Goal: Transaction & Acquisition: Subscribe to service/newsletter

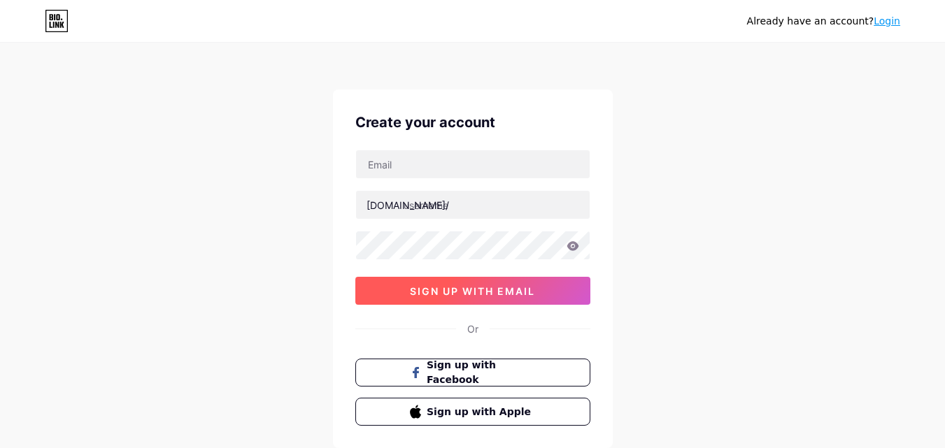
click at [423, 283] on button "sign up with email" at bounding box center [472, 291] width 235 height 28
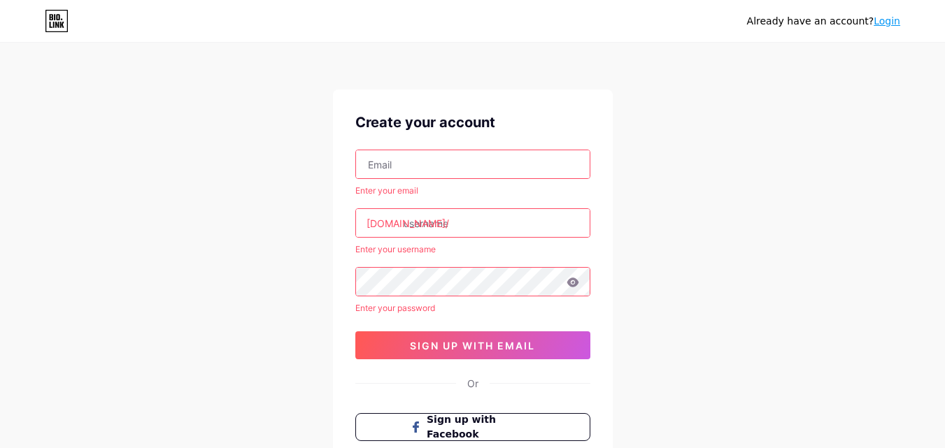
click at [427, 162] on input "text" at bounding box center [473, 164] width 234 height 28
paste input "[EMAIL_ADDRESS][DOMAIN_NAME]"
type input "[EMAIL_ADDRESS][DOMAIN_NAME]"
click at [465, 223] on input "text" at bounding box center [473, 223] width 234 height 28
paste input "awan12"
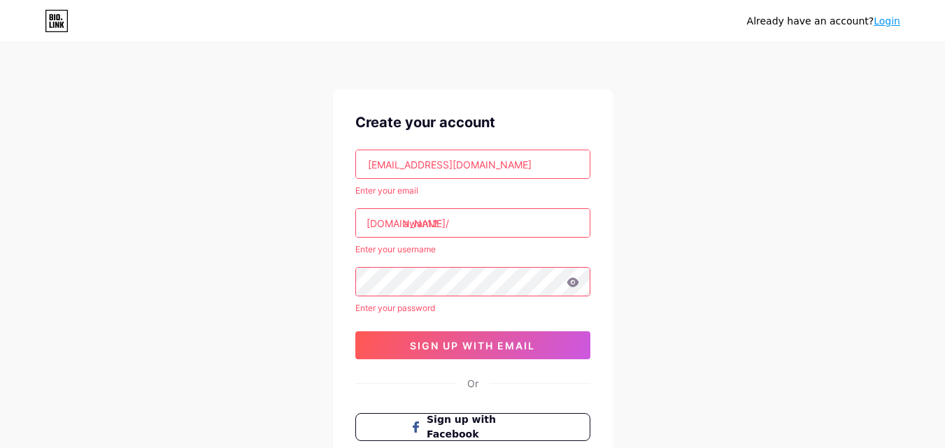
type input "awan12"
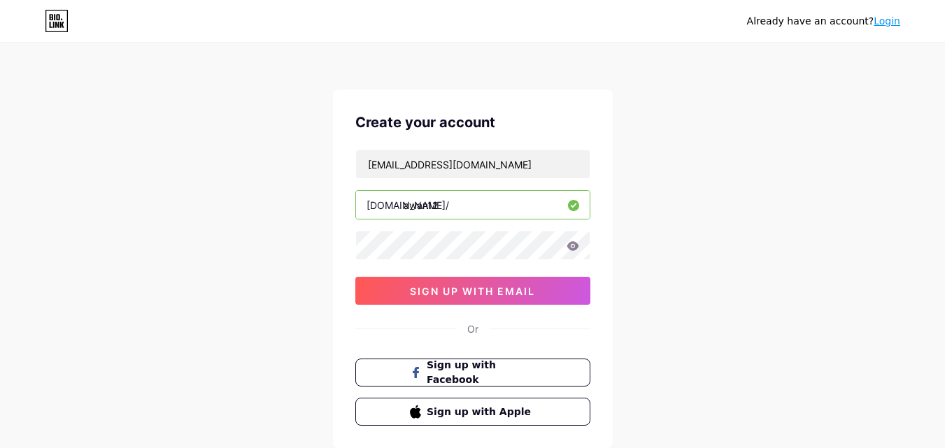
click at [300, 311] on div "Already have an account? Login Create your account workinglocal12@gmail.com bio…" at bounding box center [472, 267] width 945 height 535
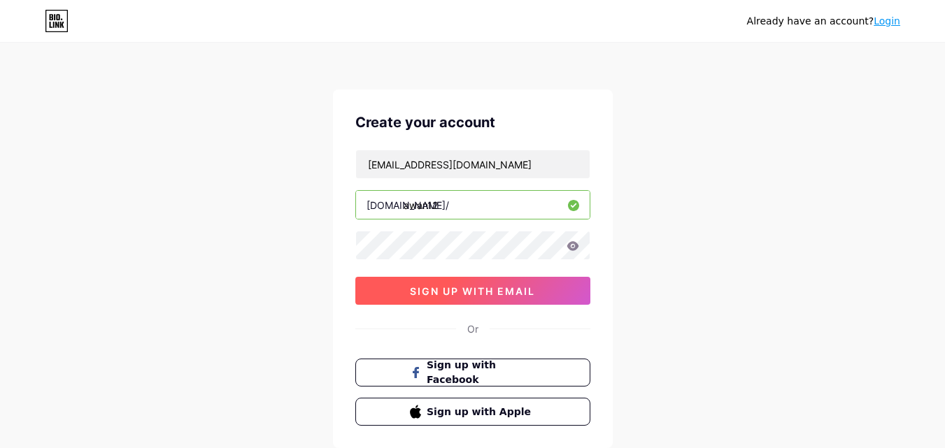
click at [425, 300] on button "sign up with email" at bounding box center [472, 291] width 235 height 28
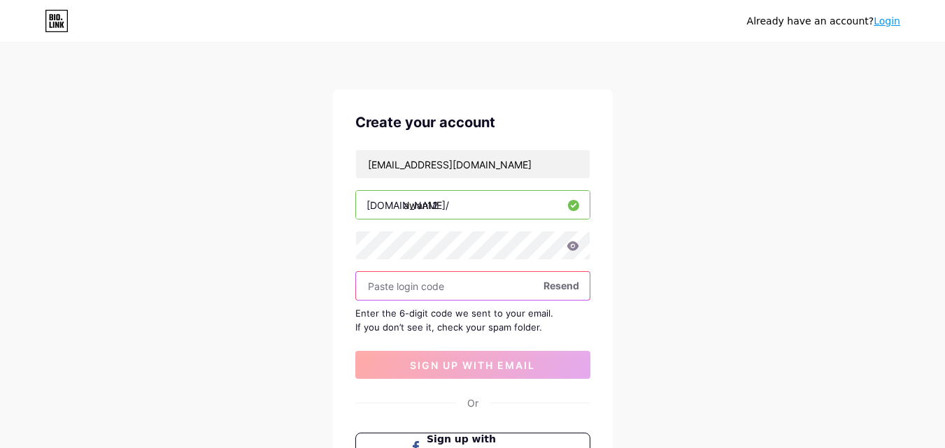
paste input "390311"
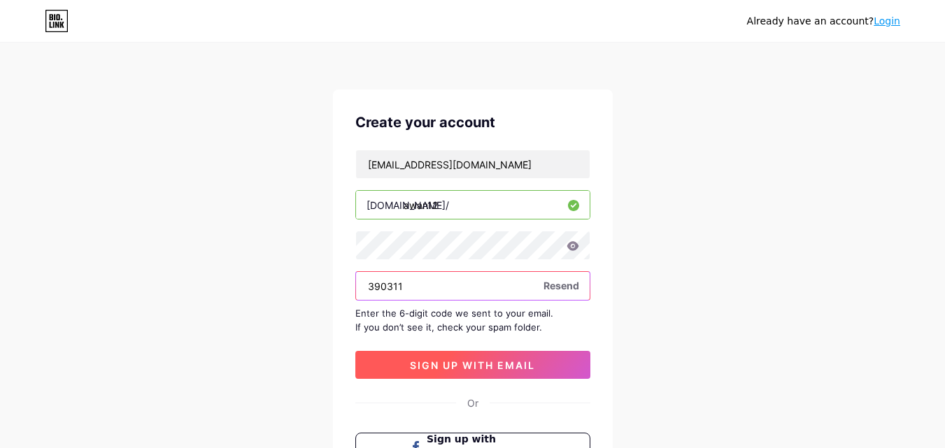
type input "390311"
click at [446, 363] on span "sign up with email" at bounding box center [472, 366] width 125 height 12
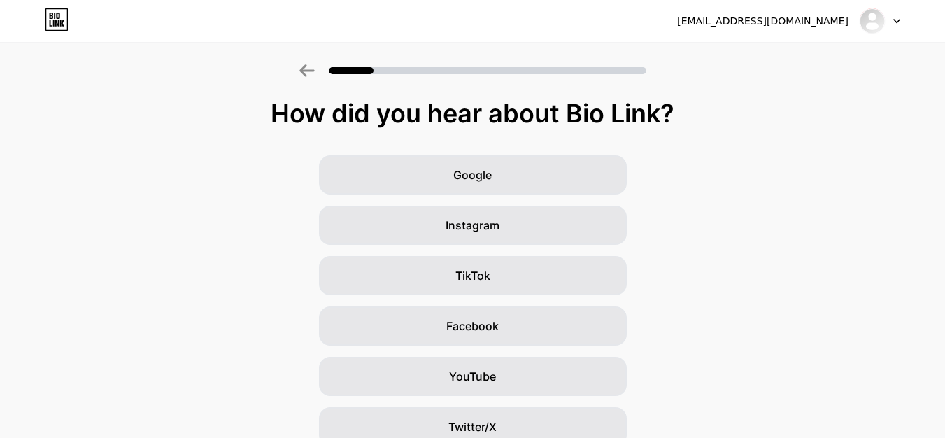
scroll to position [165, 0]
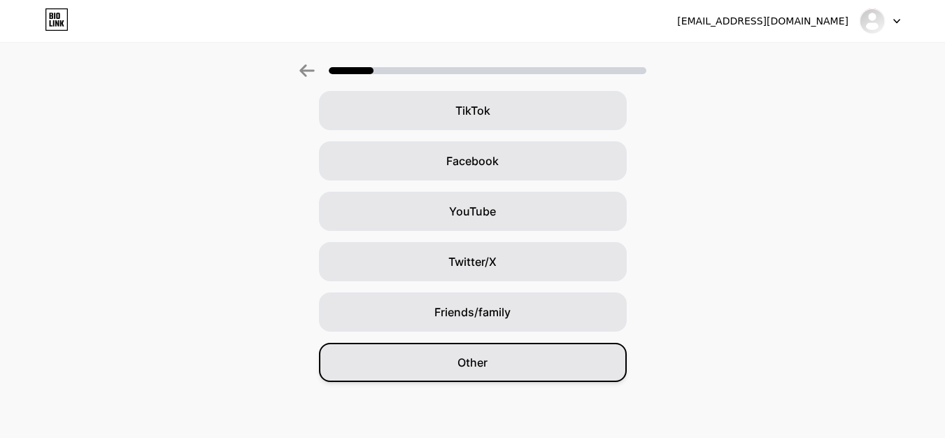
click at [531, 363] on div "Other" at bounding box center [473, 362] width 308 height 39
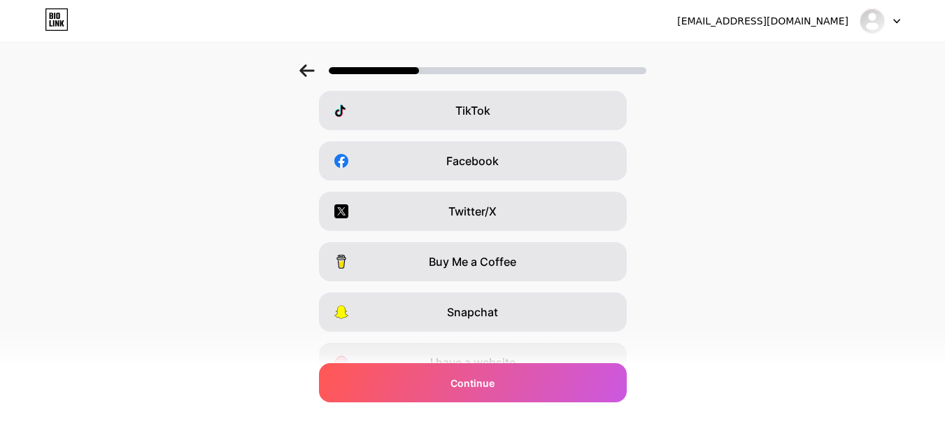
scroll to position [0, 0]
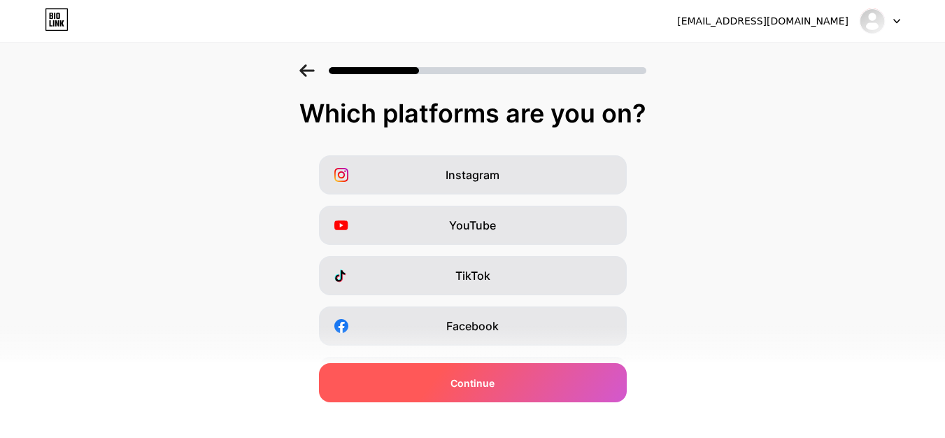
click at [456, 383] on span "Continue" at bounding box center [473, 383] width 44 height 15
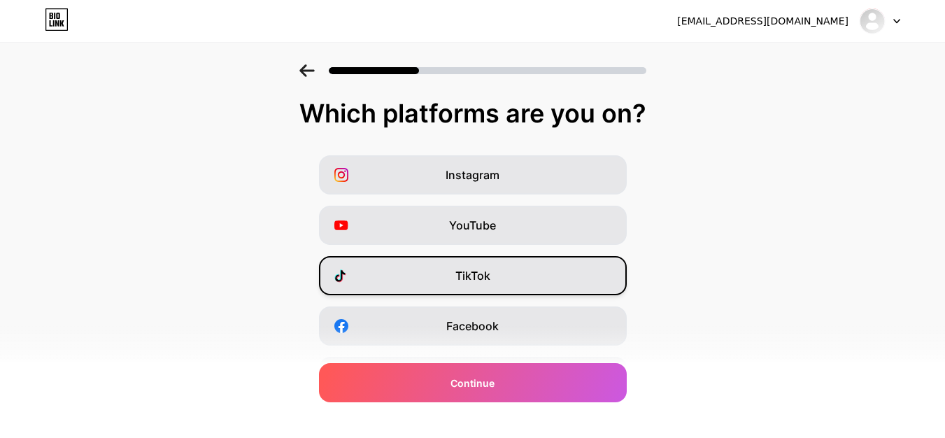
click at [468, 280] on span "TikTok" at bounding box center [472, 275] width 35 height 17
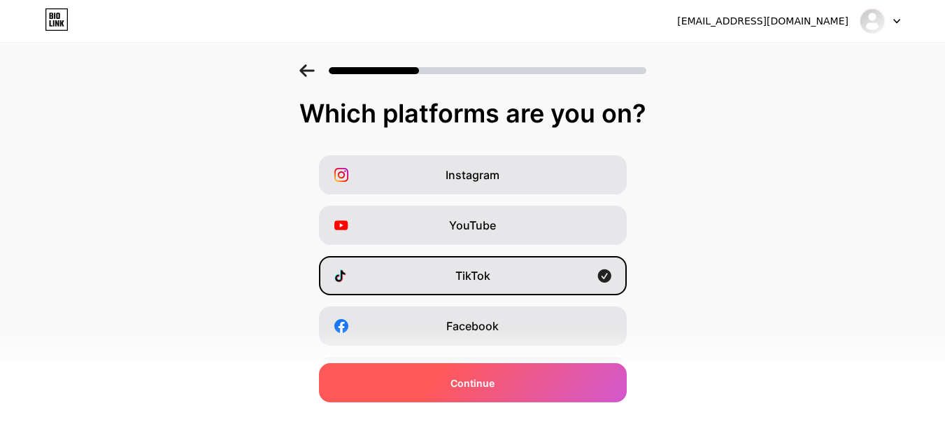
click at [476, 387] on span "Continue" at bounding box center [473, 383] width 44 height 15
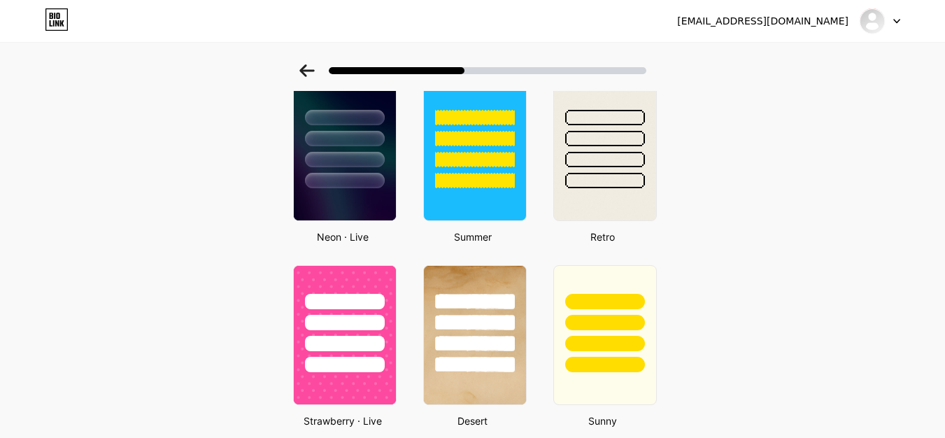
scroll to position [412, 0]
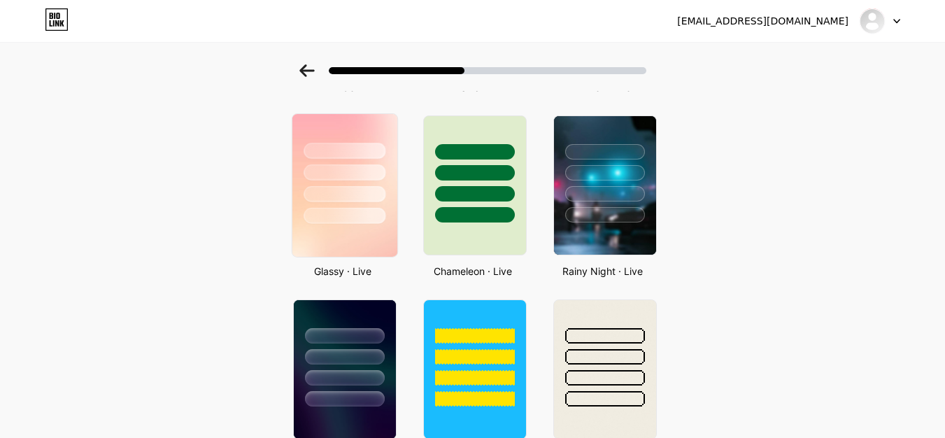
click at [369, 214] on div at bounding box center [345, 216] width 82 height 16
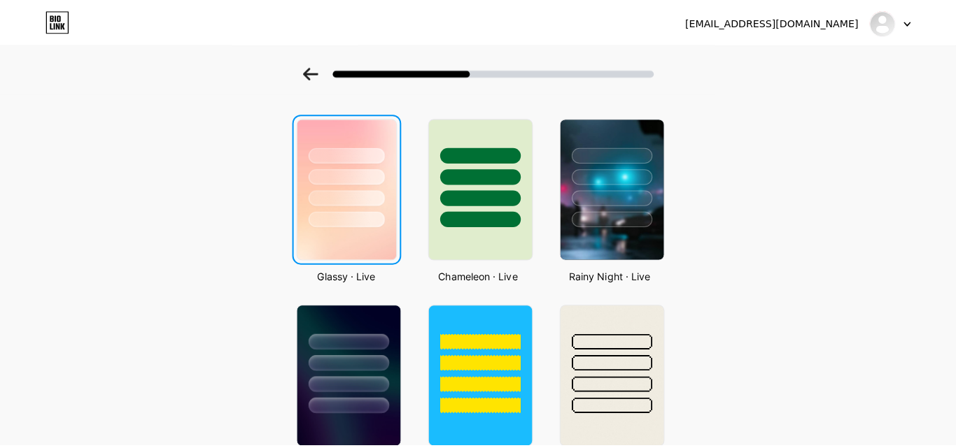
scroll to position [0, 0]
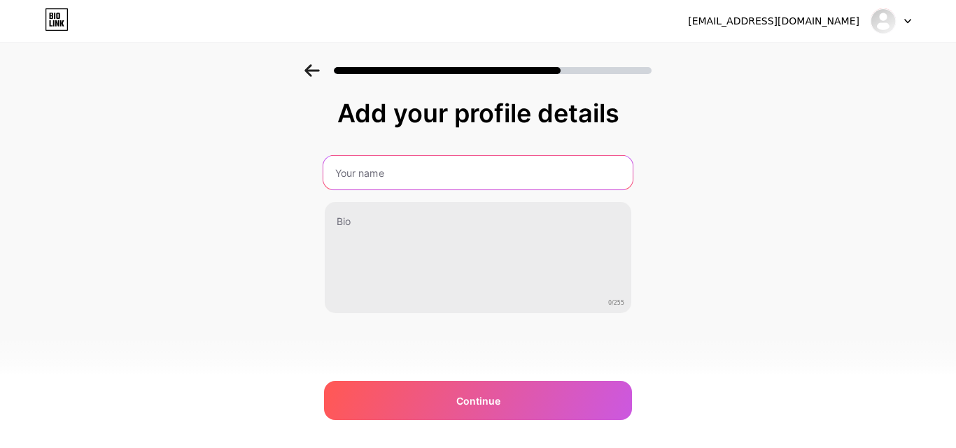
click at [386, 180] on input "text" at bounding box center [477, 173] width 309 height 34
type input "Food Services [GEOGRAPHIC_DATA]"
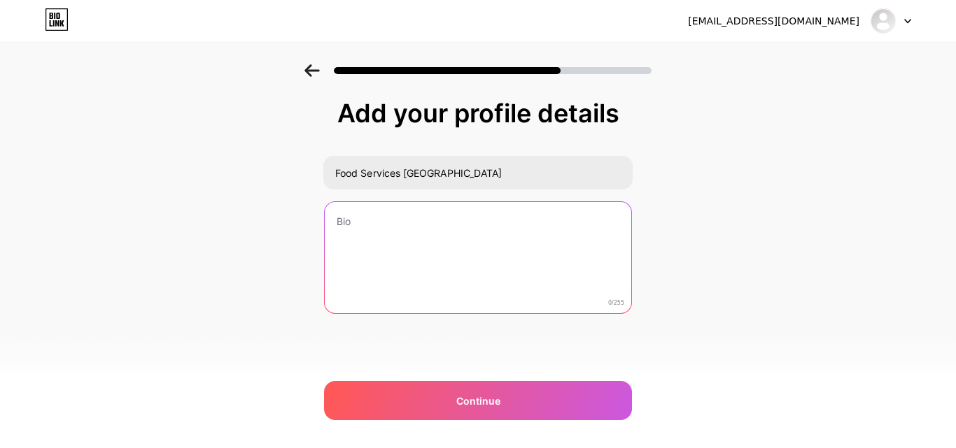
click at [379, 221] on textarea at bounding box center [478, 258] width 306 height 113
paste textarea "ContactAddress:3907 Hickory Lane, Norwalk, CT 06851 Phone:(561) 626-5566 Websit…"
type textarea "ContactAddress:3907 Hickory Lane, Norwalk, CT 06851 Phone:(561) 626-5566 Websit…"
paste textarea "ContactAddress:3907 Hickory Lane, Norwalk, CT 06851 Website: http://foodservice…"
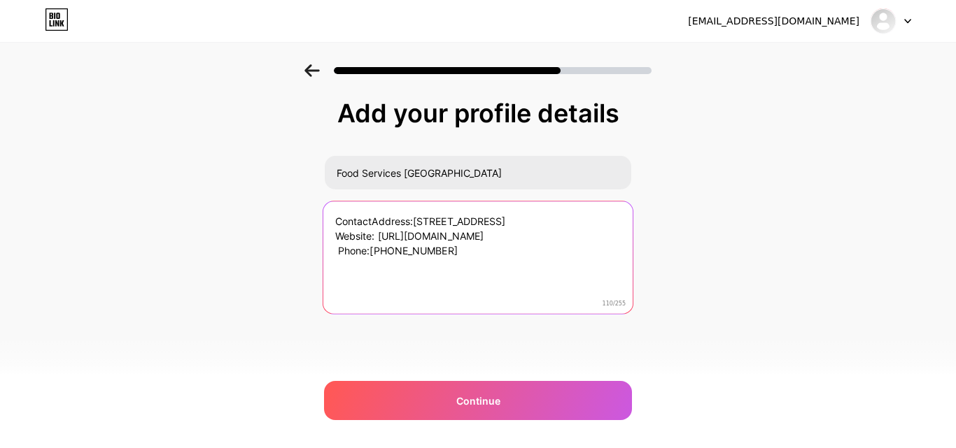
paste textarea "Come visit us at 1561 Oakdale Avenue in North Palm Beach. McDonald's is proud t…"
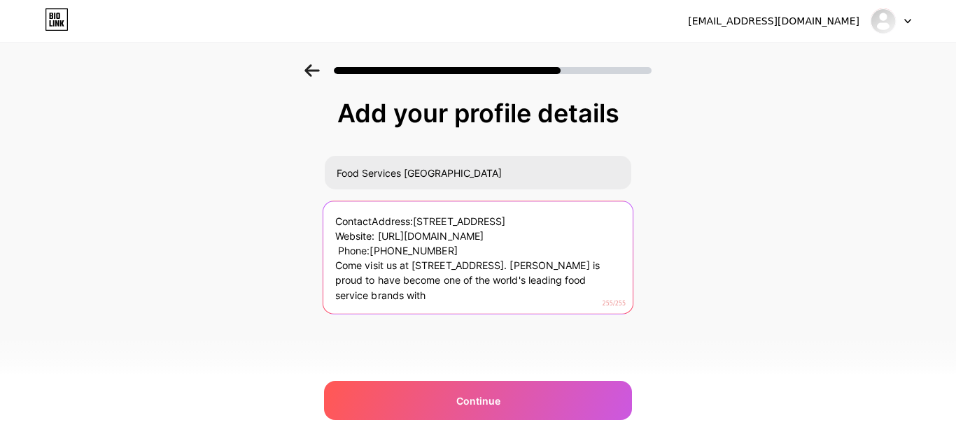
drag, startPoint x: 623, startPoint y: 271, endPoint x: 454, endPoint y: 298, distance: 170.8
click at [454, 298] on textarea "ContactAddress:3907 Hickory Lane, Norwalk, CT 06851 Website: http://foodservice…" at bounding box center [477, 258] width 309 height 114
drag, startPoint x: 332, startPoint y: 267, endPoint x: 495, endPoint y: 303, distance: 166.3
click at [495, 303] on textarea "ContactAddress:3907 Hickory Lane, Norwalk, CT 06851 Website: http://foodservice…" at bounding box center [477, 258] width 309 height 114
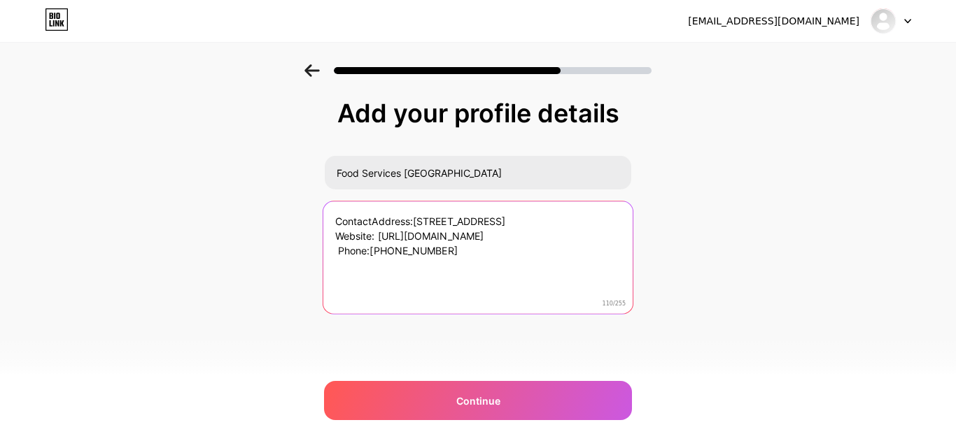
paste textarea "Come visit us at 1561 Oakdale Avenue in North Palm Beach. McDonald's is proud t…"
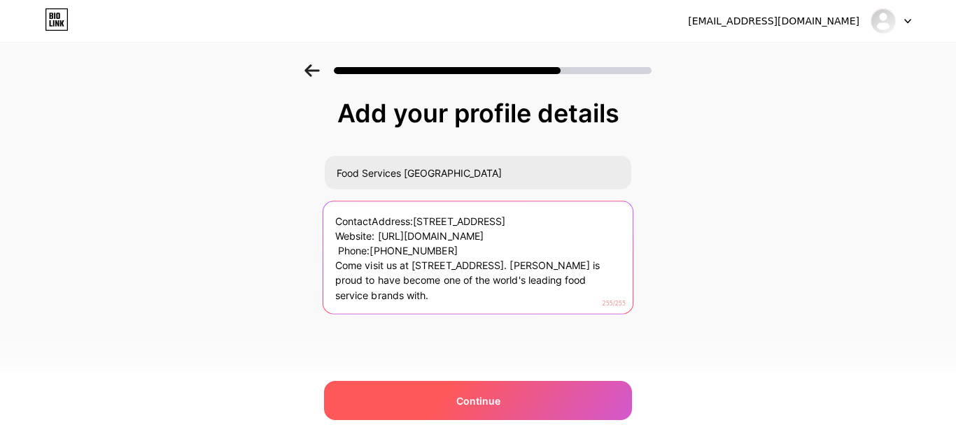
type textarea "ContactAddress:[STREET_ADDRESS] Website: [URL][DOMAIN_NAME] Phone:[PHONE_NUMBER…"
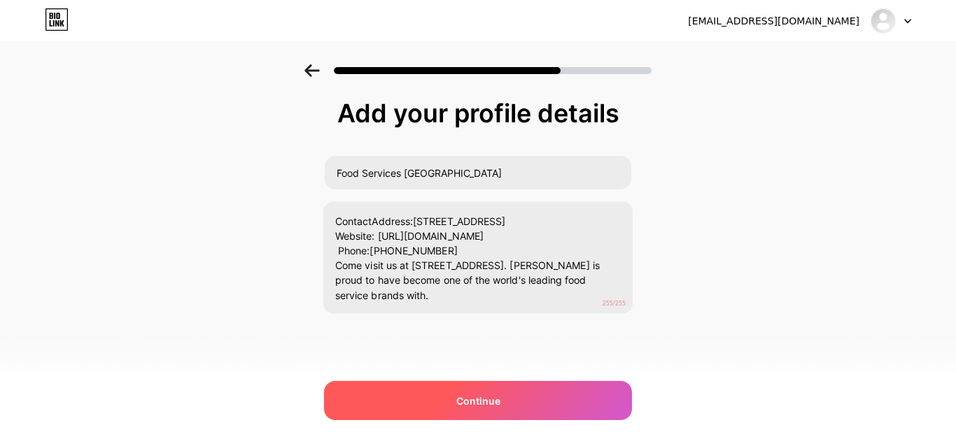
click at [486, 402] on span "Continue" at bounding box center [478, 401] width 44 height 15
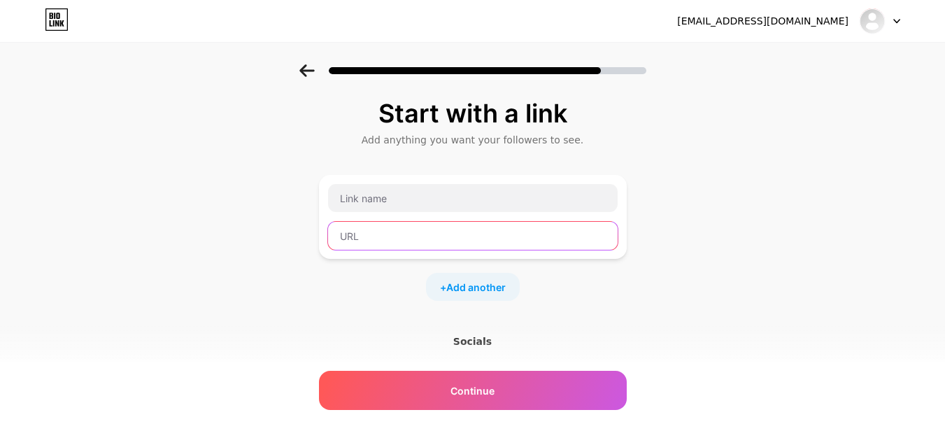
click at [411, 229] on input "text" at bounding box center [473, 236] width 290 height 28
paste input "Website: http://foodserviceinc.com"
drag, startPoint x: 342, startPoint y: 234, endPoint x: 381, endPoint y: 238, distance: 39.3
click at [381, 238] on input "Website: http://foodserviceinc.com" at bounding box center [473, 236] width 290 height 28
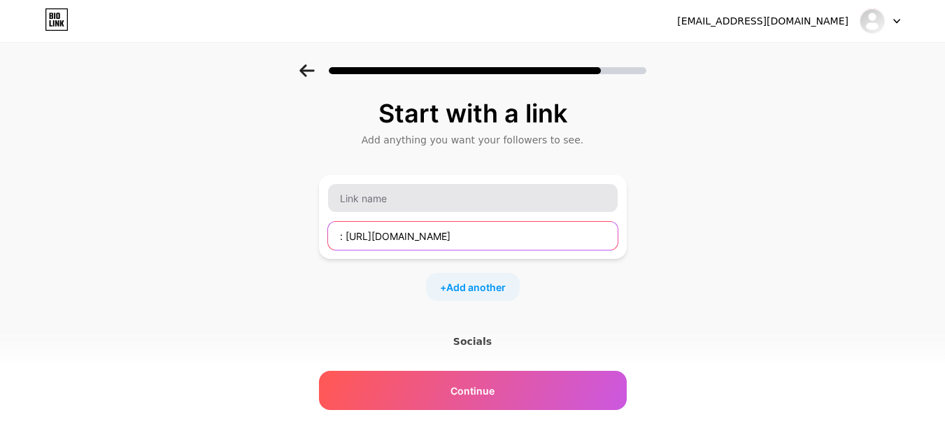
type input ": http://foodserviceinc.com"
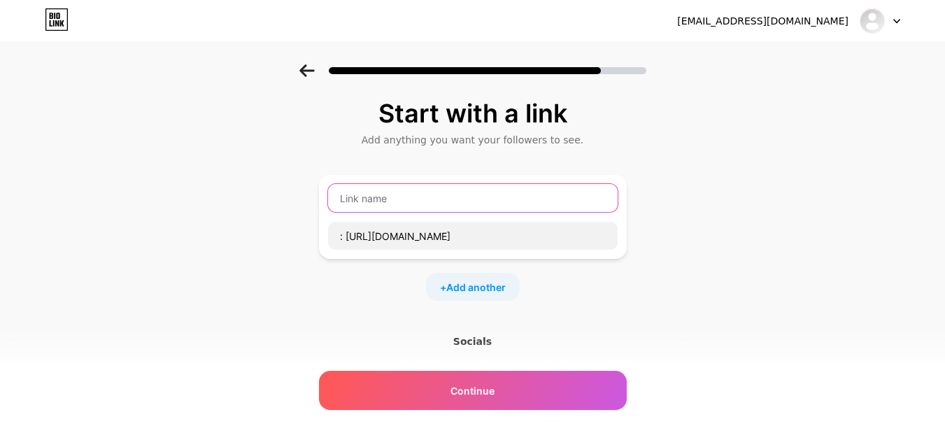
click at [363, 198] on input "text" at bounding box center [473, 198] width 290 height 28
paste input "Website"
type input "Website"
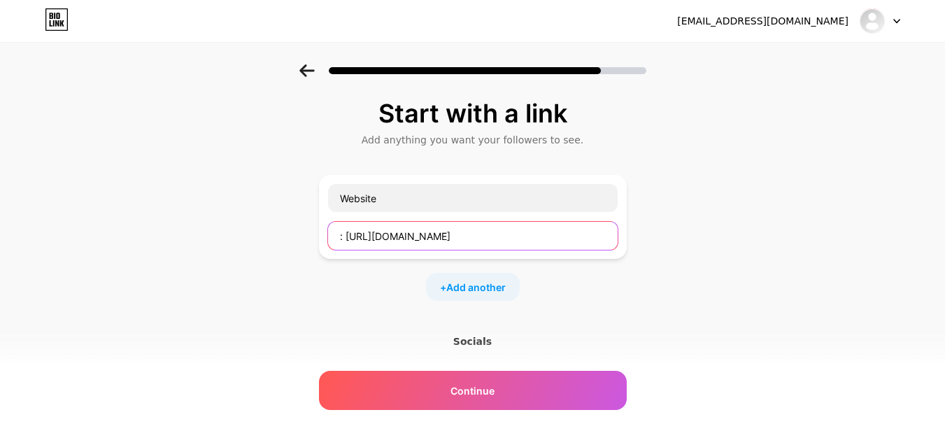
click at [349, 235] on input ": http://foodserviceinc.com" at bounding box center [473, 236] width 290 height 28
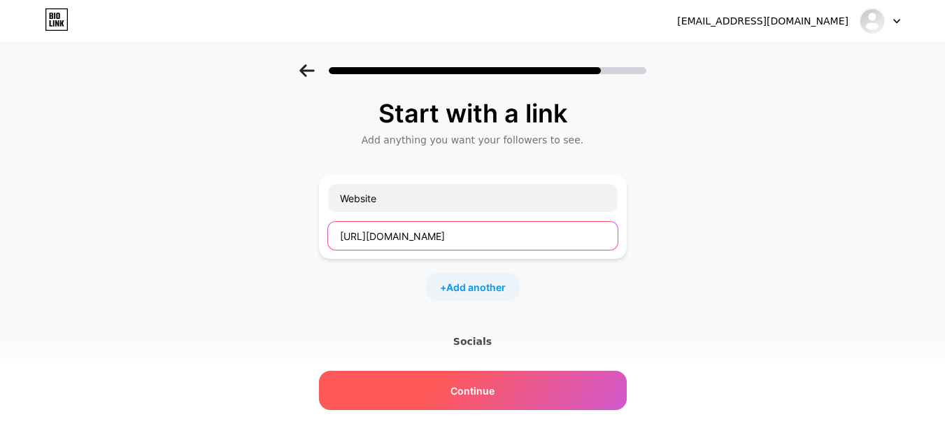
type input "[URL][DOMAIN_NAME]"
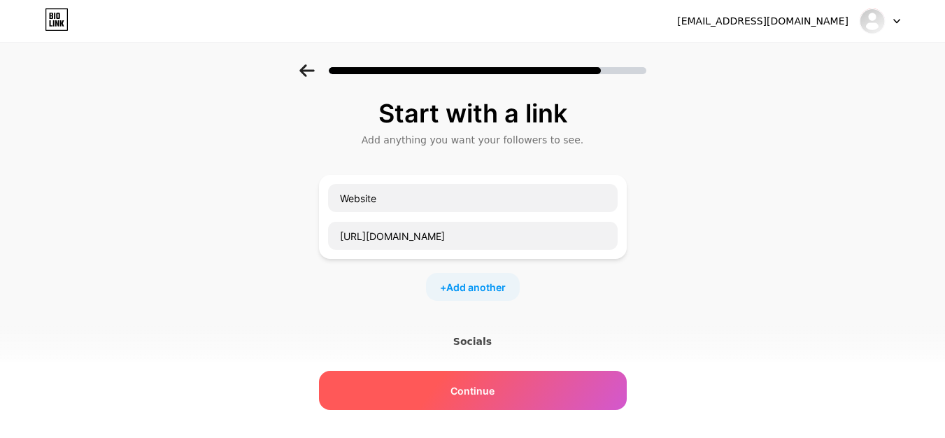
click at [451, 379] on div "Continue" at bounding box center [473, 390] width 308 height 39
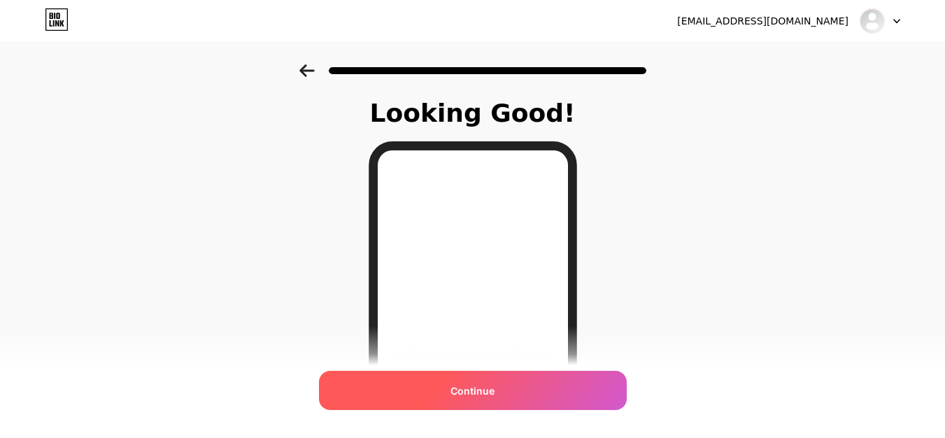
click at [443, 392] on div "Continue" at bounding box center [473, 390] width 308 height 39
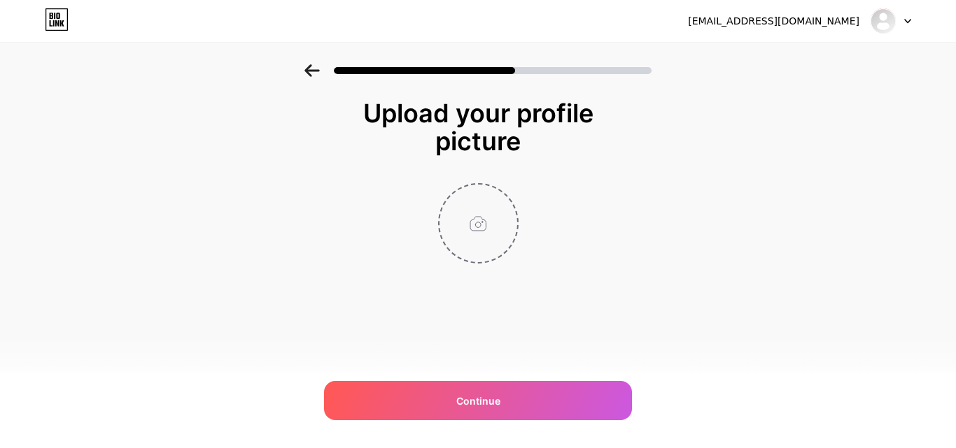
click at [474, 241] on input "file" at bounding box center [478, 224] width 78 height 78
type input "C:\fakepath\Image.jpg"
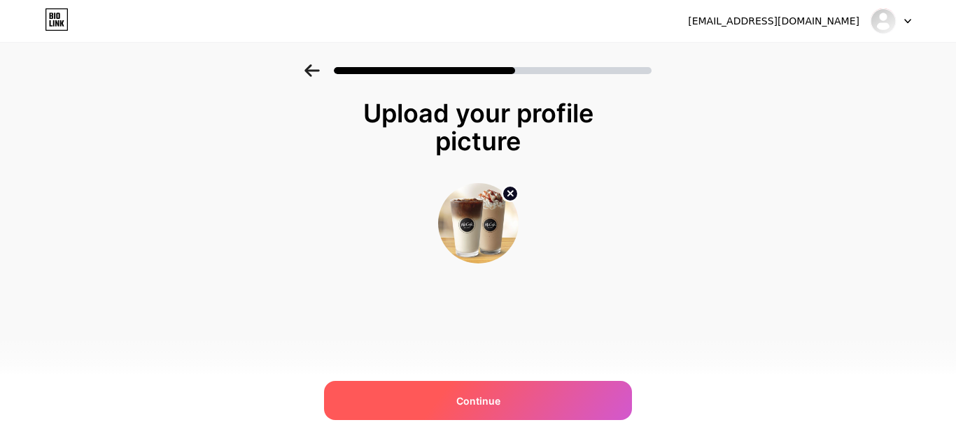
click at [467, 404] on span "Continue" at bounding box center [478, 401] width 44 height 15
click at [464, 398] on span "Continue" at bounding box center [478, 401] width 44 height 15
click at [516, 395] on div "Continue" at bounding box center [478, 400] width 308 height 39
click at [516, 395] on div at bounding box center [478, 400] width 308 height 39
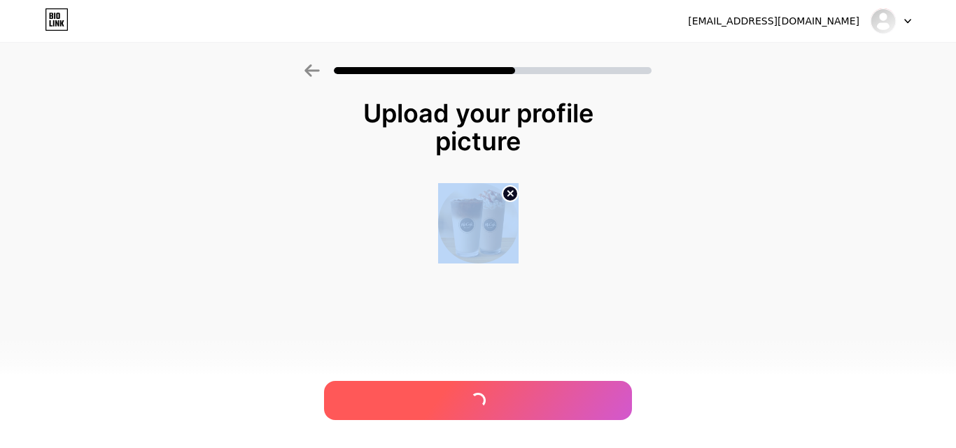
click at [516, 395] on div at bounding box center [478, 400] width 308 height 39
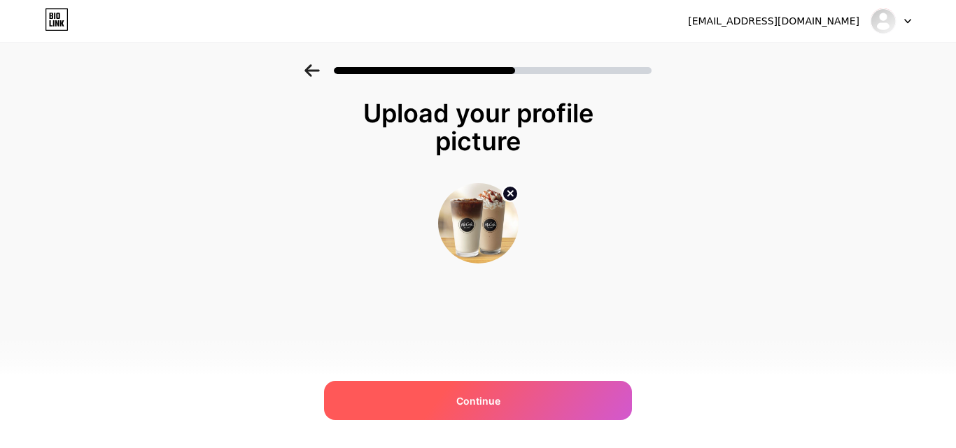
click at [515, 395] on div "Continue" at bounding box center [478, 400] width 308 height 39
click at [515, 394] on div "Continue" at bounding box center [478, 400] width 308 height 39
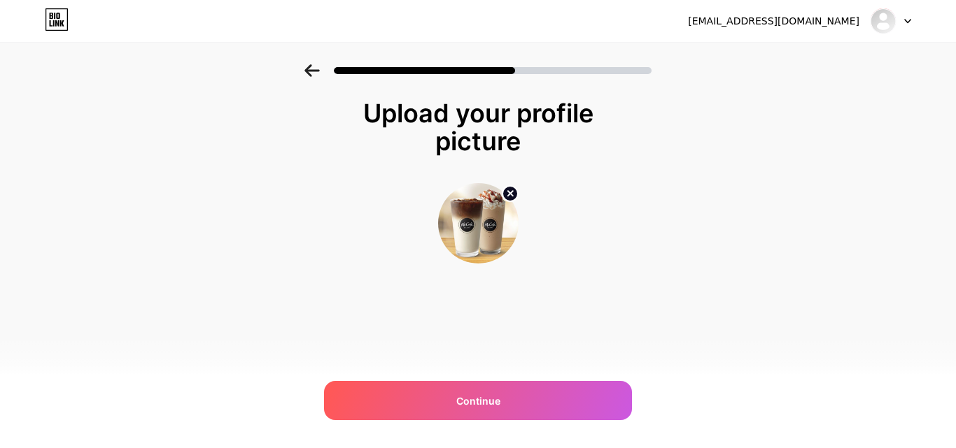
click at [908, 17] on div at bounding box center [890, 20] width 41 height 25
click at [872, 134] on div "Upload your profile picture Continue" at bounding box center [478, 198] width 956 height 269
click at [875, 20] on img at bounding box center [883, 21] width 22 height 22
click at [844, 118] on div "Upload your profile picture Continue" at bounding box center [478, 198] width 956 height 269
click at [800, 20] on div "[EMAIL_ADDRESS][DOMAIN_NAME]" at bounding box center [773, 21] width 171 height 15
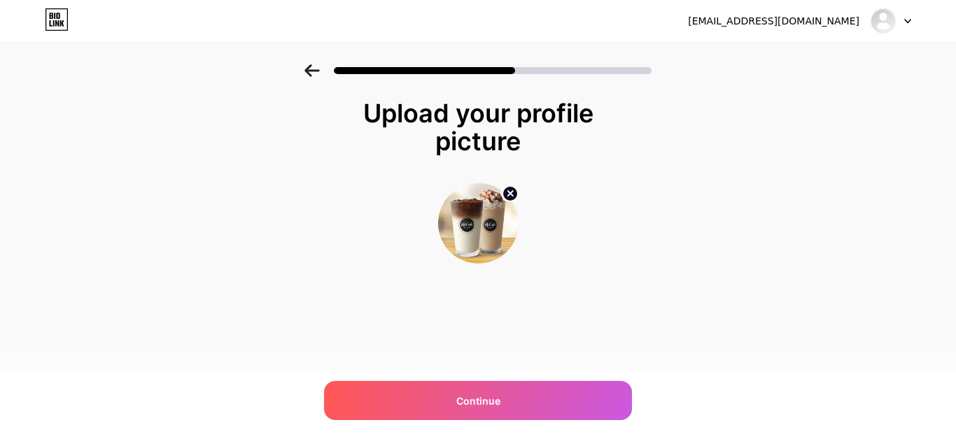
click at [782, 110] on div "Upload your profile picture Continue" at bounding box center [478, 198] width 956 height 269
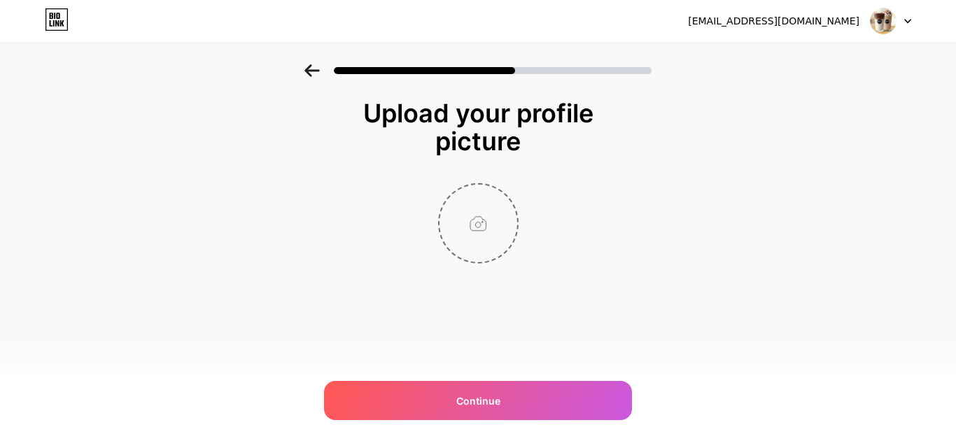
click at [502, 229] on input "file" at bounding box center [478, 224] width 78 height 78
type input "C:\fakepath\Image.jpg"
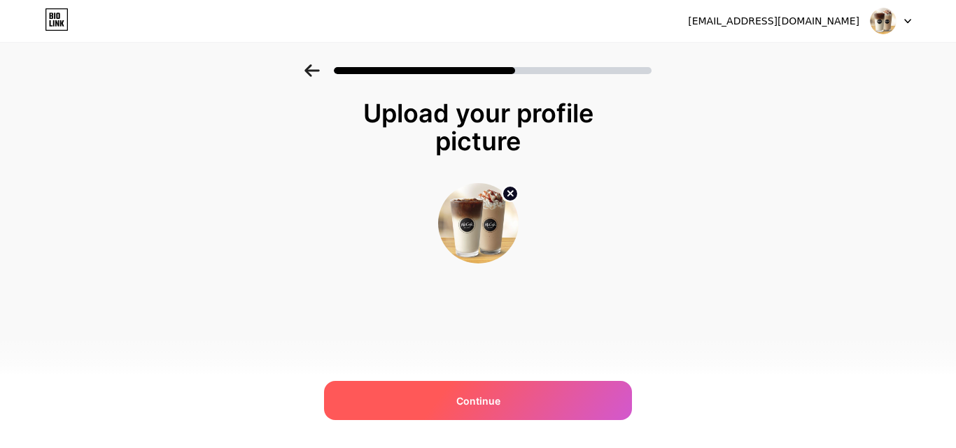
click at [483, 410] on div "Continue" at bounding box center [478, 400] width 308 height 39
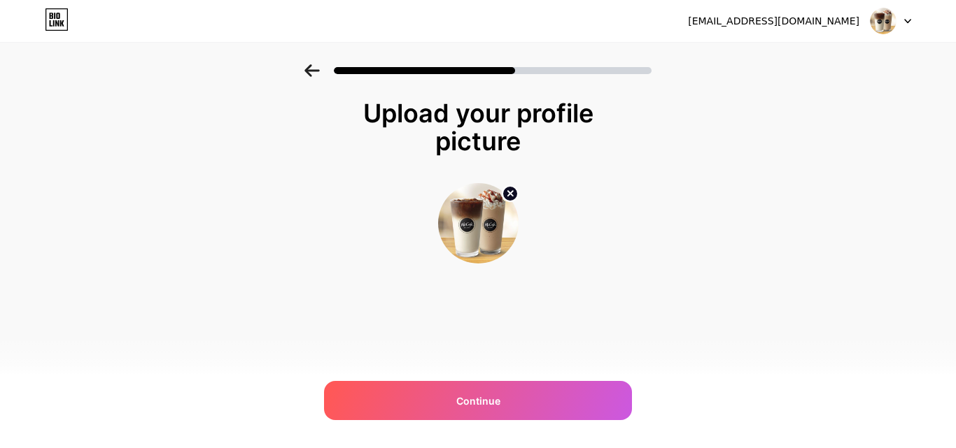
click at [505, 191] on circle at bounding box center [509, 193] width 15 height 15
click at [907, 17] on div at bounding box center [890, 20] width 41 height 25
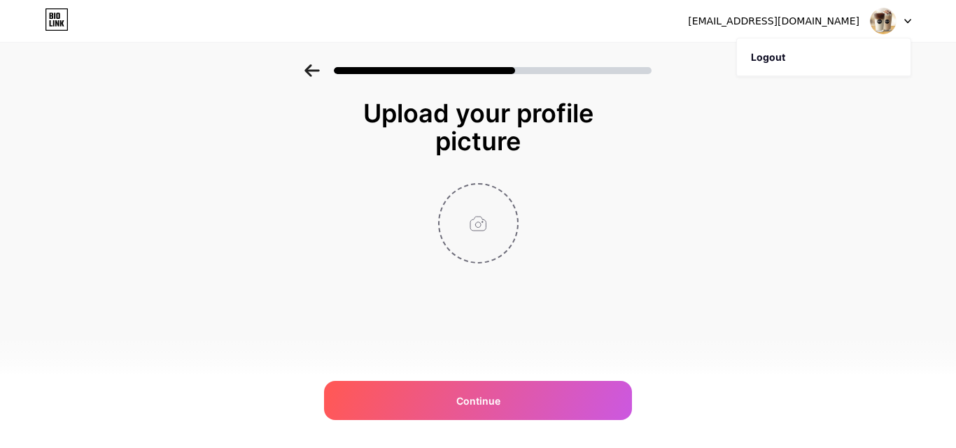
click at [793, 114] on div "Upload your profile picture Continue" at bounding box center [478, 198] width 956 height 269
click at [55, 19] on icon at bounding box center [54, 16] width 1 height 6
click at [469, 220] on input "file" at bounding box center [478, 224] width 78 height 78
type input "C:\fakepath\Image (1).jpg"
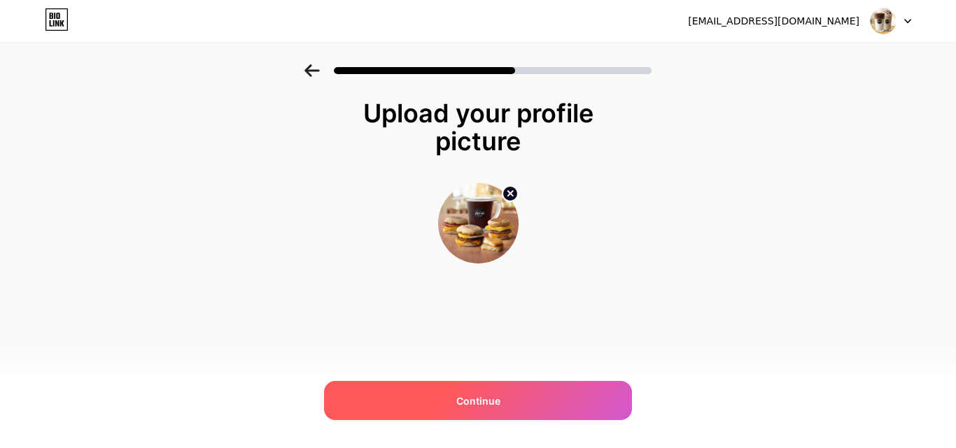
click at [517, 405] on div "Continue" at bounding box center [478, 400] width 308 height 39
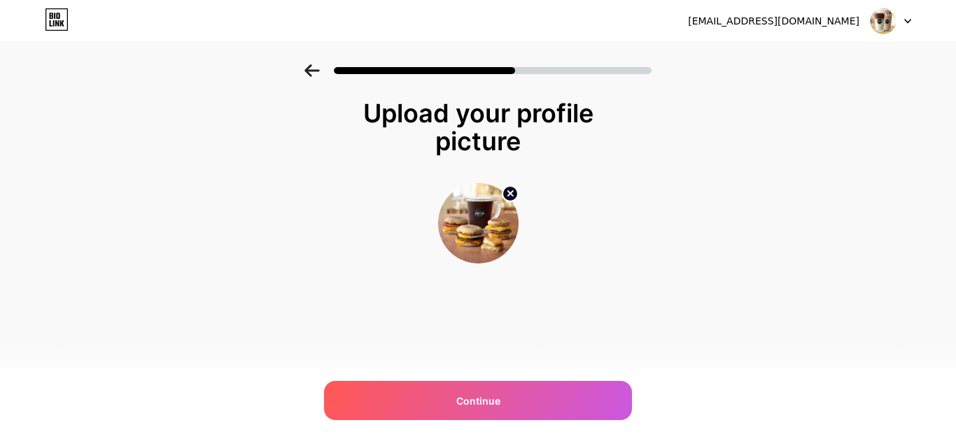
click at [849, 24] on div "[EMAIL_ADDRESS][DOMAIN_NAME]" at bounding box center [773, 21] width 171 height 15
click at [883, 17] on img at bounding box center [883, 21] width 27 height 27
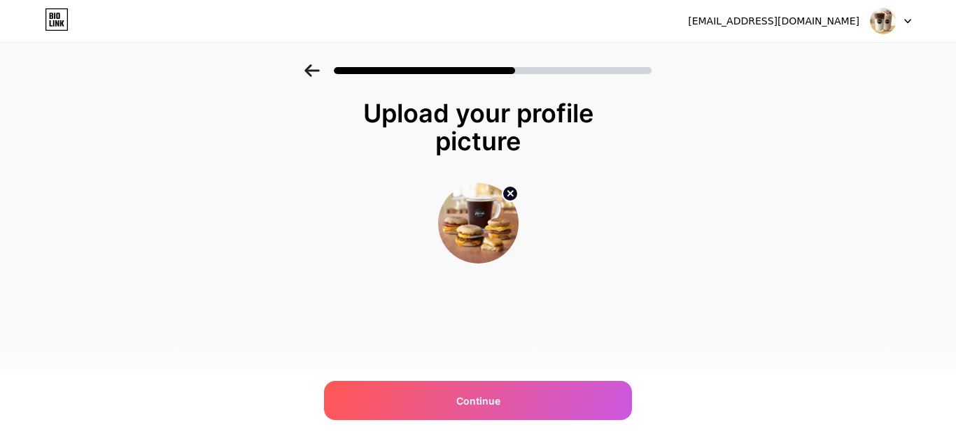
click at [883, 17] on img at bounding box center [883, 21] width 27 height 27
click at [486, 239] on img at bounding box center [478, 223] width 80 height 80
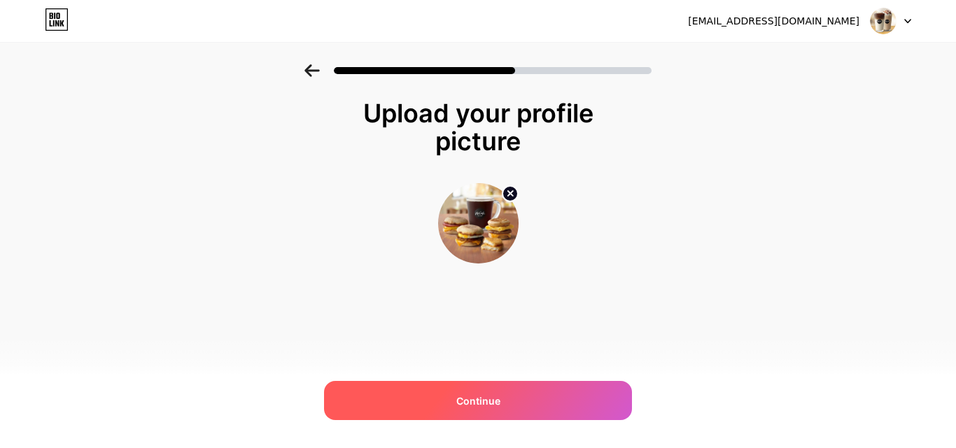
click at [454, 390] on div "Continue" at bounding box center [478, 400] width 308 height 39
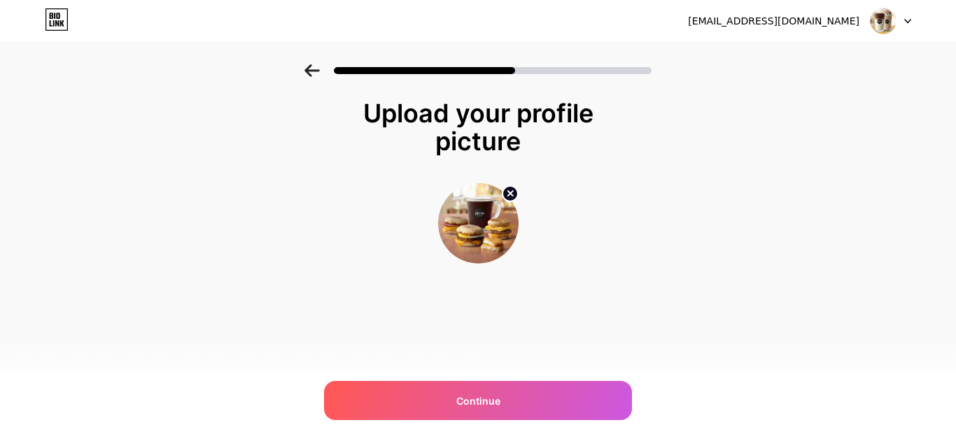
drag, startPoint x: 513, startPoint y: 75, endPoint x: 672, endPoint y: 92, distance: 159.8
click at [850, 63] on div at bounding box center [478, 66] width 956 height 49
click at [311, 73] on icon at bounding box center [311, 70] width 15 height 13
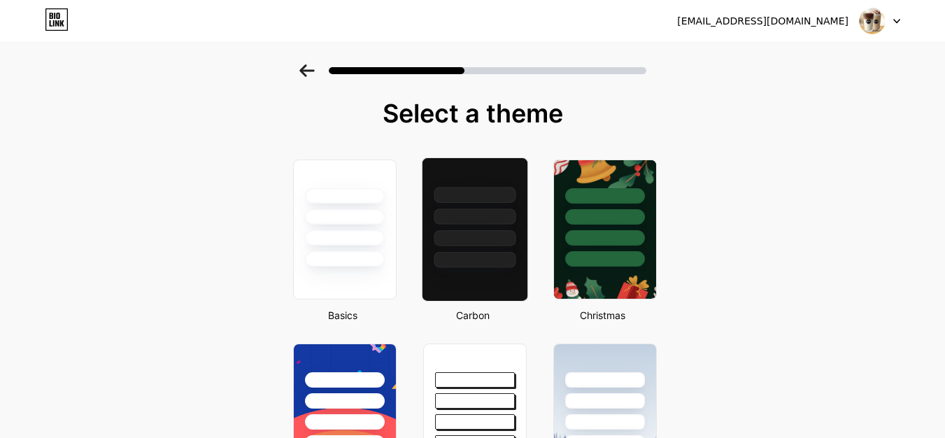
click at [474, 212] on div at bounding box center [475, 216] width 82 height 16
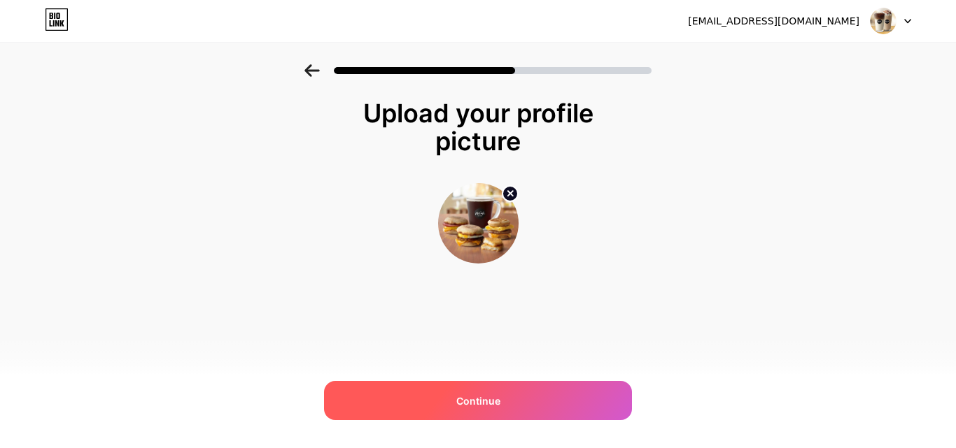
click at [553, 391] on div "Continue" at bounding box center [478, 400] width 308 height 39
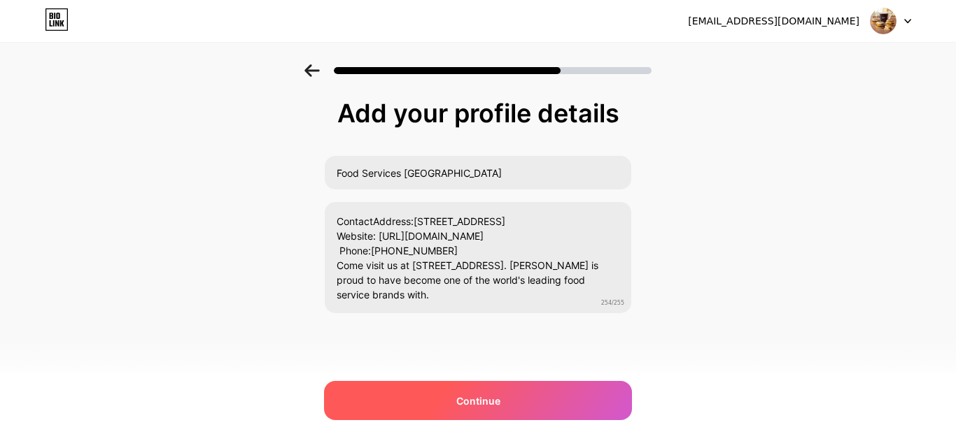
click at [534, 411] on div "Continue" at bounding box center [478, 400] width 308 height 39
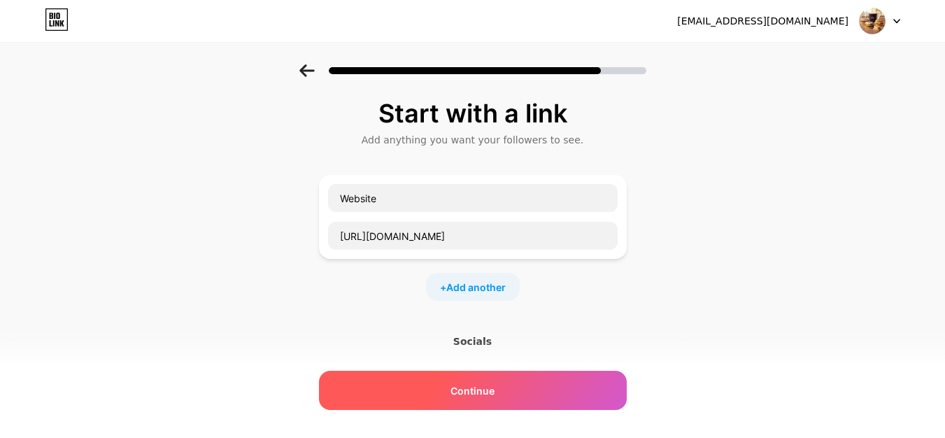
click at [491, 388] on span "Continue" at bounding box center [473, 390] width 44 height 15
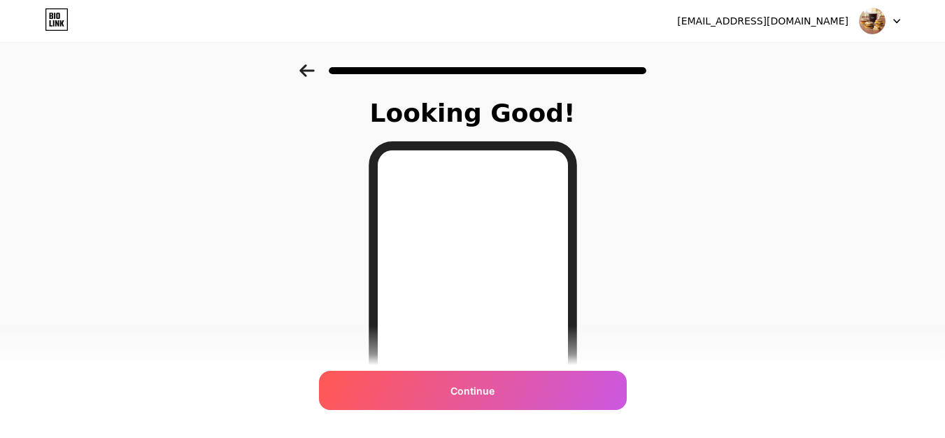
click at [637, 164] on div "Looking Good! Continue" at bounding box center [472, 355] width 945 height 583
click at [888, 20] on div at bounding box center [880, 20] width 41 height 25
click at [823, 134] on div "Looking Good! Continue" at bounding box center [472, 355] width 945 height 583
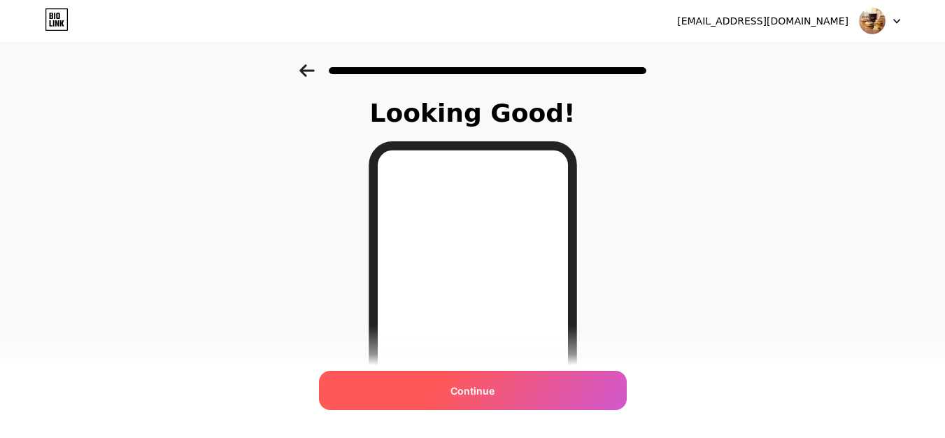
click at [525, 404] on div "Continue" at bounding box center [473, 390] width 308 height 39
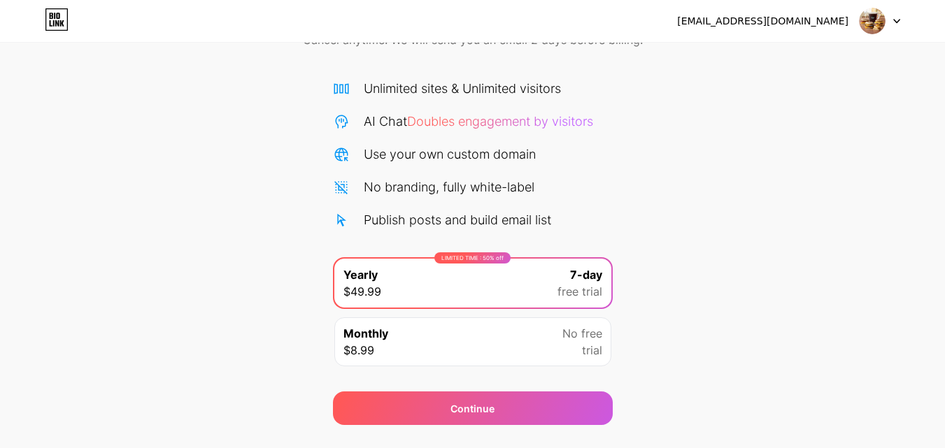
scroll to position [115, 0]
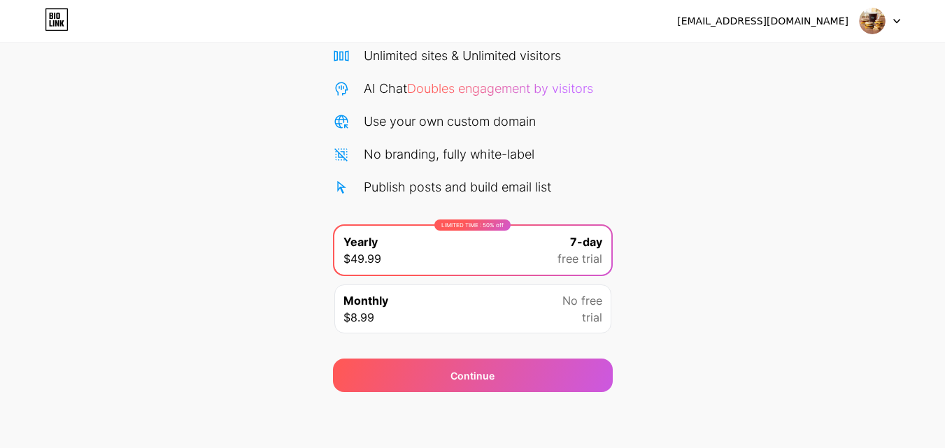
click at [579, 302] on span "No free" at bounding box center [582, 300] width 40 height 17
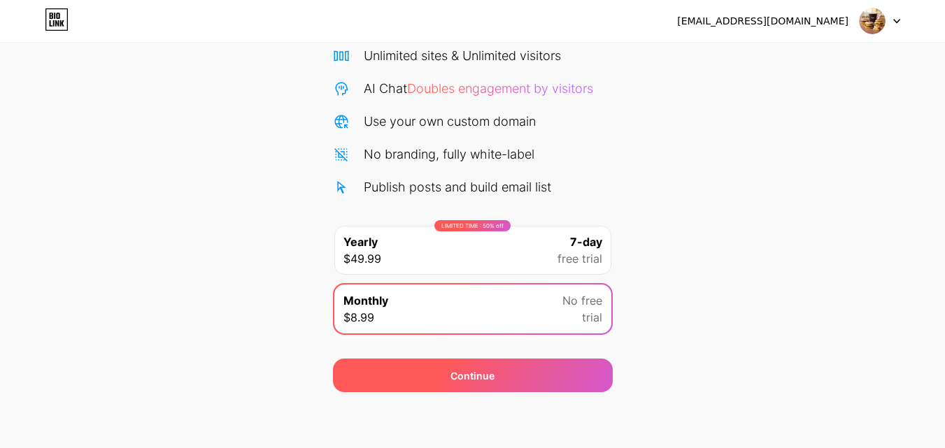
click at [547, 361] on div "Continue" at bounding box center [473, 376] width 280 height 34
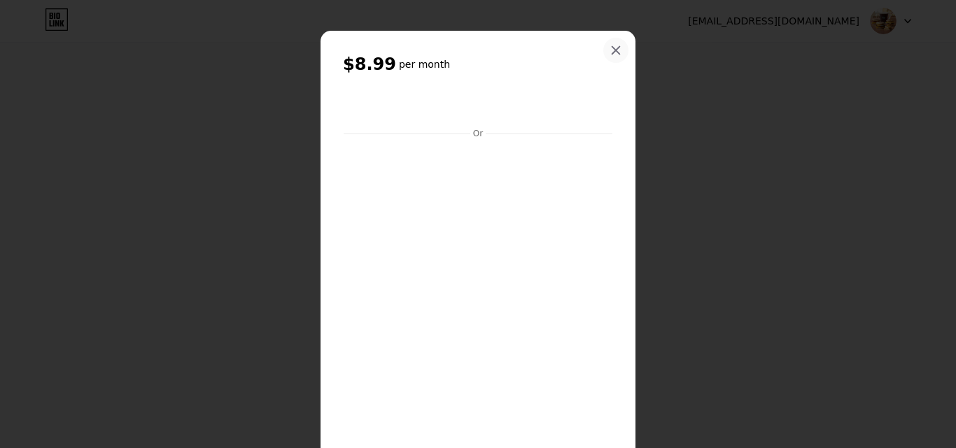
click at [616, 40] on div at bounding box center [615, 50] width 25 height 25
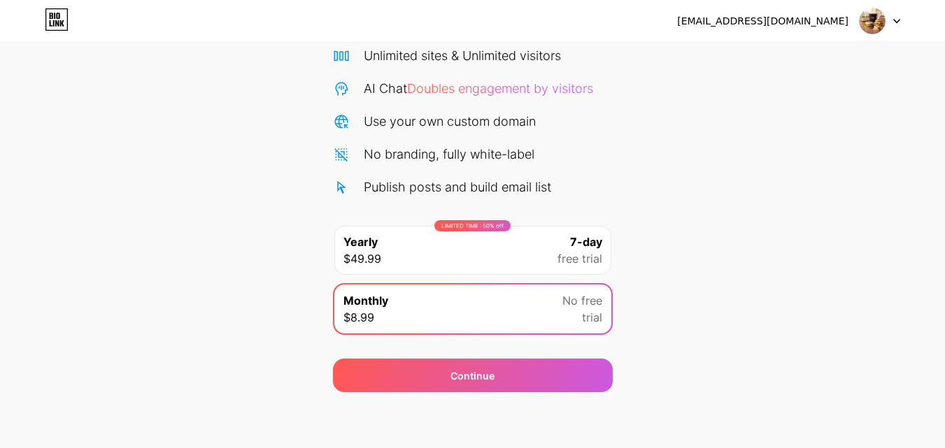
click at [799, 20] on div "[EMAIL_ADDRESS][DOMAIN_NAME]" at bounding box center [762, 21] width 171 height 15
click at [880, 13] on img at bounding box center [872, 21] width 27 height 27
click at [707, 132] on div "Start your 7 day free trial Cancel anytime. We will send you an email 2 days be…" at bounding box center [472, 171] width 945 height 443
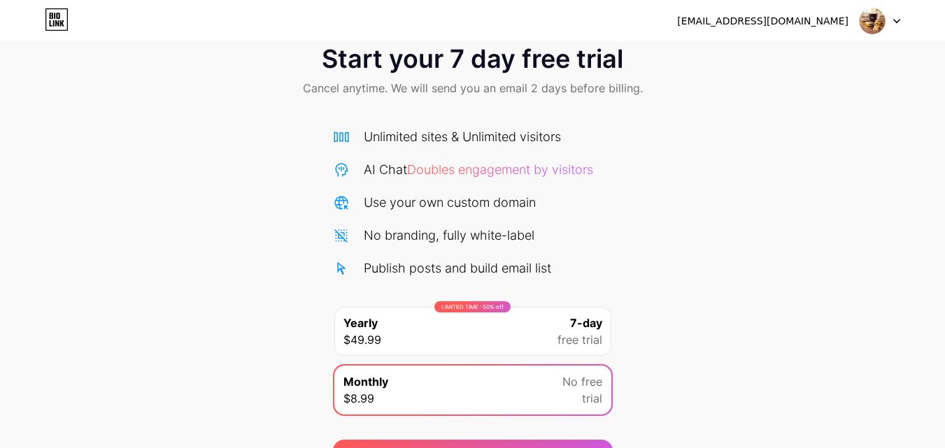
scroll to position [0, 0]
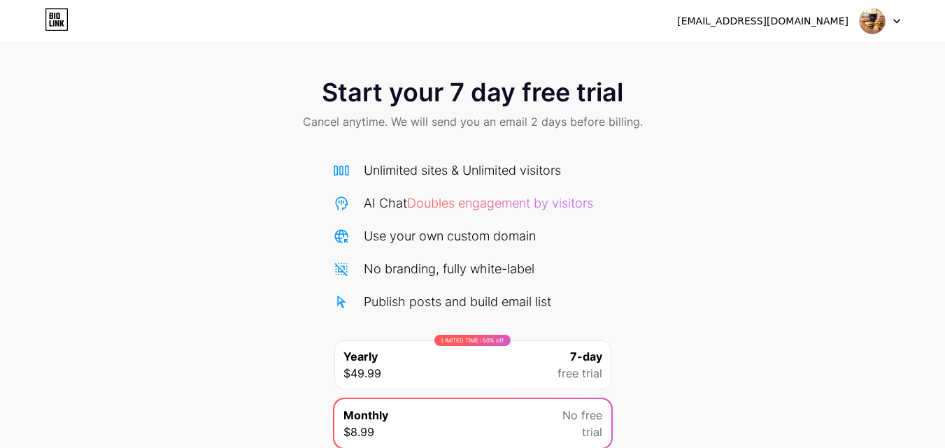
click at [490, 204] on span "Doubles engagement by visitors" at bounding box center [500, 203] width 186 height 15
click at [448, 336] on div "LIMITED TIME : 50% off" at bounding box center [472, 340] width 76 height 11
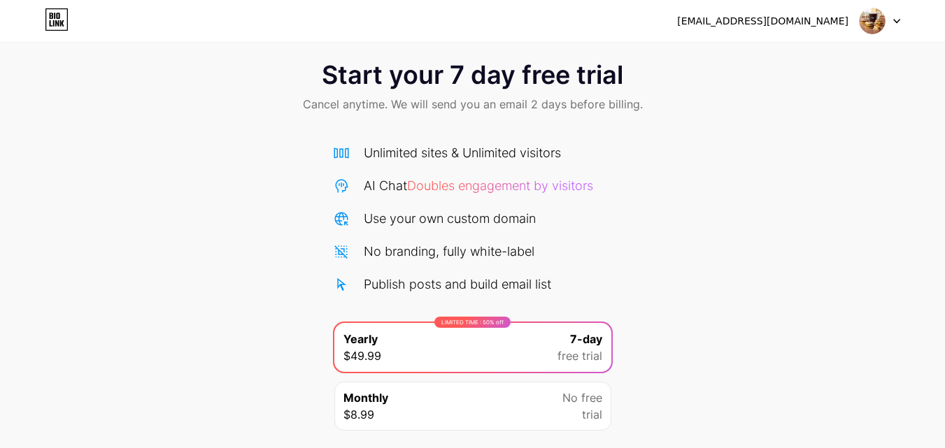
scroll to position [115, 0]
